Goal: Navigation & Orientation: Find specific page/section

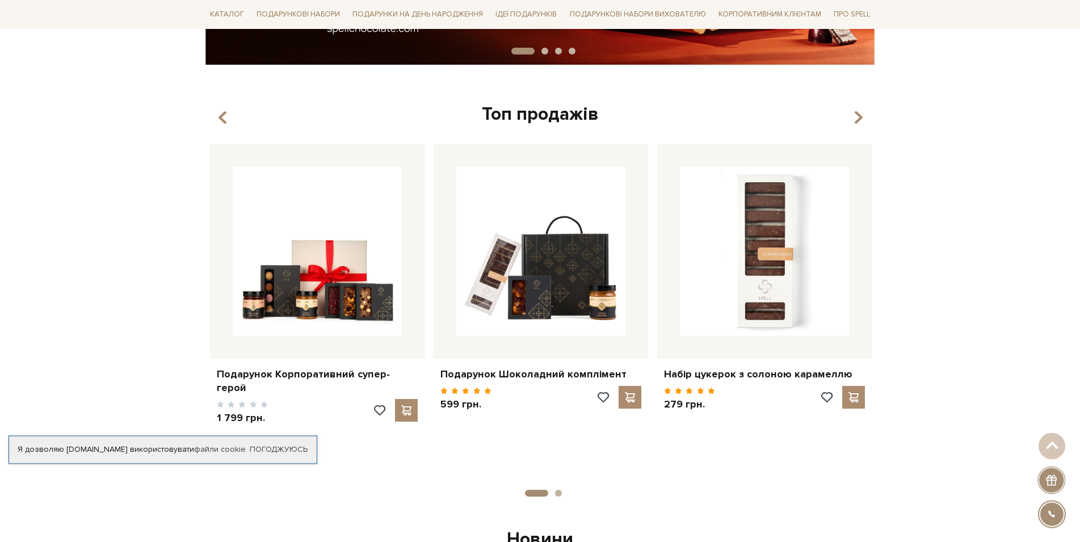
scroll to position [463, 0]
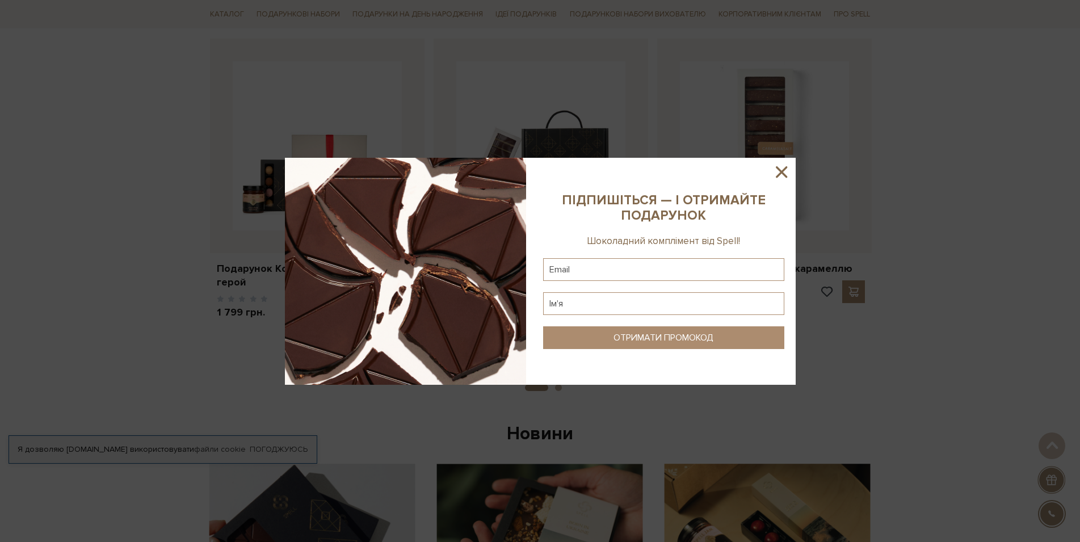
click at [787, 170] on icon at bounding box center [781, 171] width 19 height 19
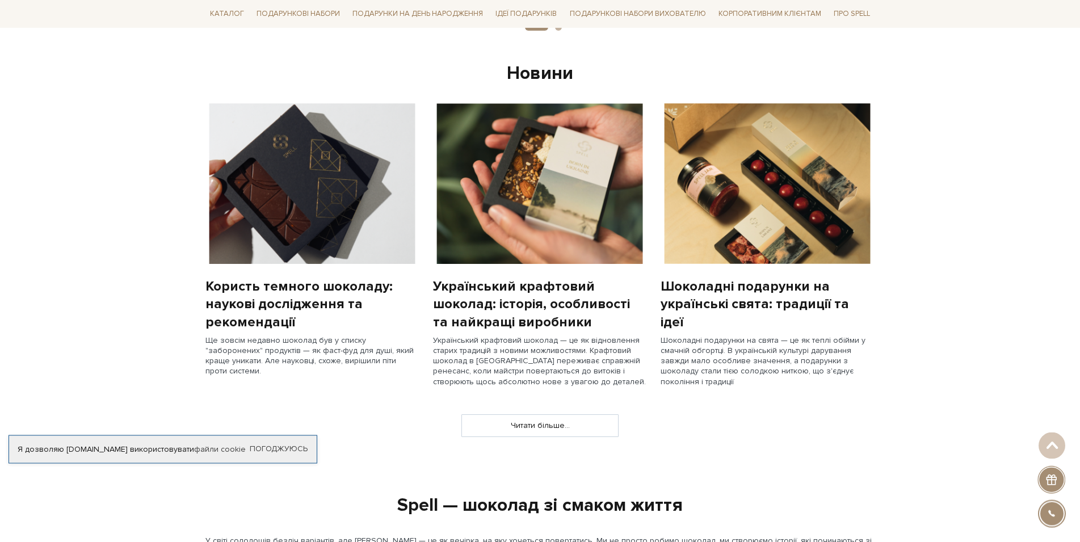
scroll to position [868, 0]
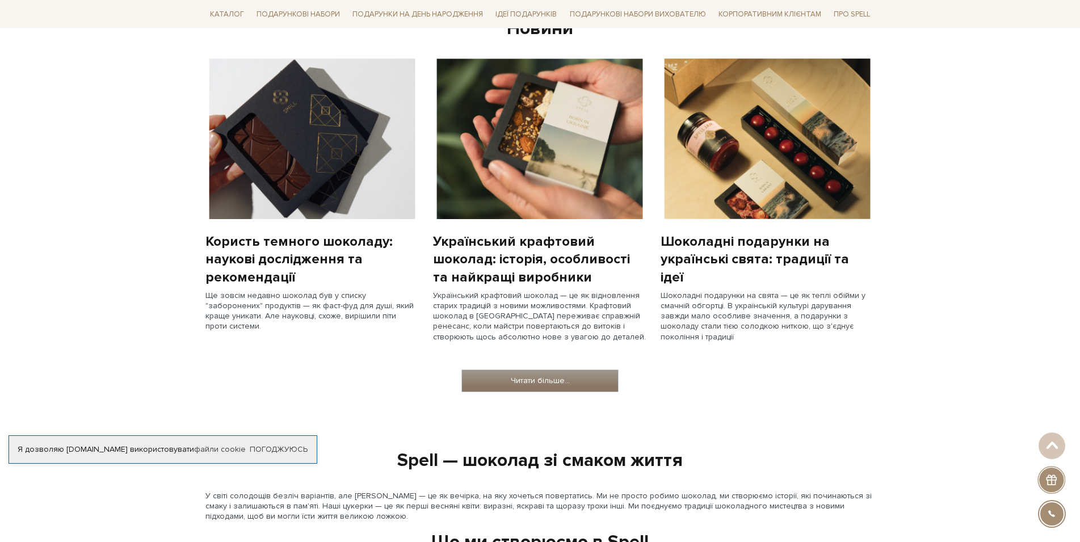
click at [508, 381] on link "Читати більше..." at bounding box center [540, 381] width 156 height 22
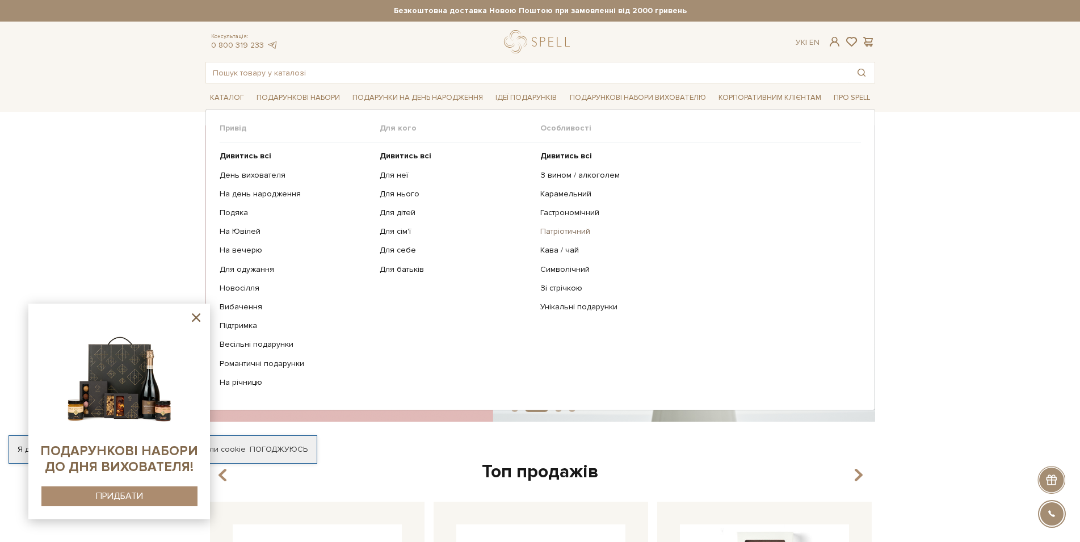
click at [550, 230] on link "Патріотичний" at bounding box center [696, 231] width 312 height 10
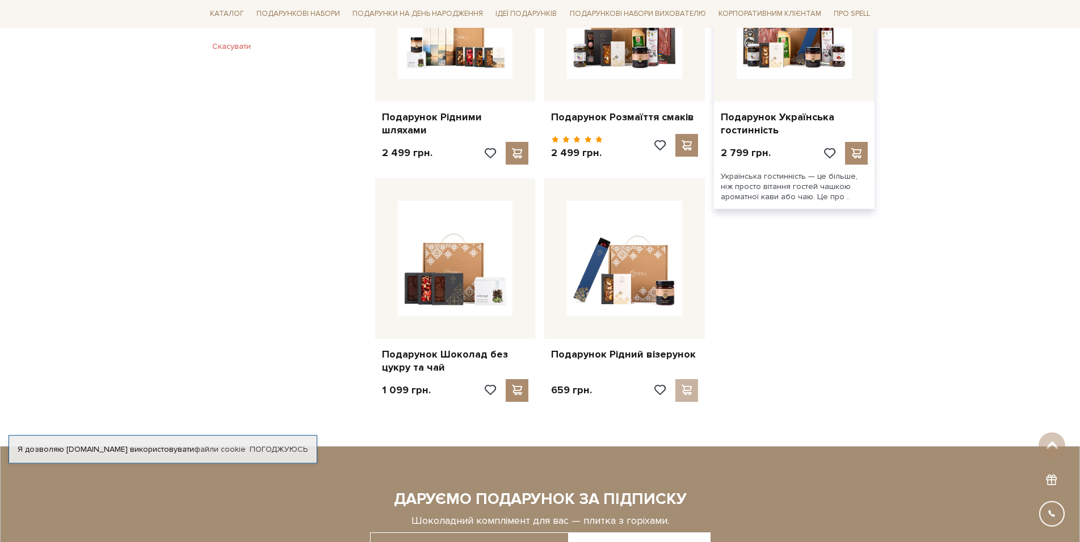
scroll to position [810, 0]
